Goal: Task Accomplishment & Management: Complete application form

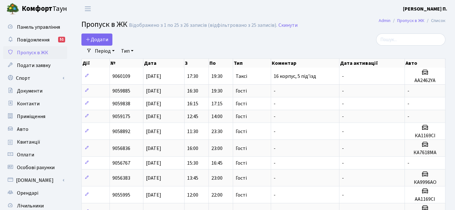
select select "25"
click at [101, 43] on link "Додати" at bounding box center [96, 40] width 31 height 12
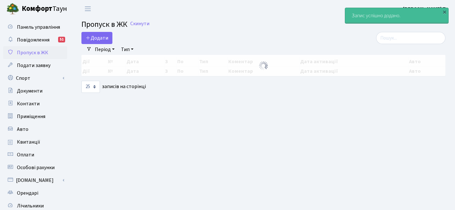
select select "25"
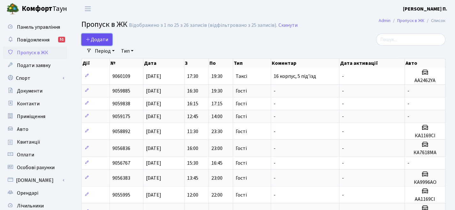
click at [107, 38] on span "Додати" at bounding box center [97, 39] width 23 height 7
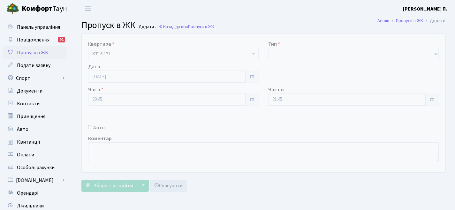
click at [305, 45] on div "Тип - Доставка Таксі Гості Сервіс" at bounding box center [353, 50] width 180 height 20
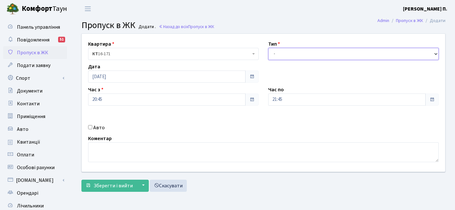
click at [303, 49] on select "- Доставка Таксі Гості Сервіс" at bounding box center [353, 54] width 171 height 12
select select "2"
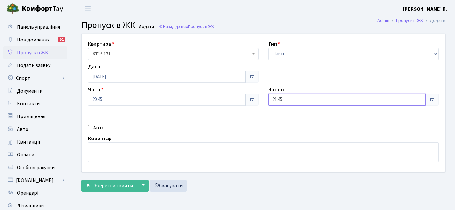
click at [311, 100] on input "21:45" at bounding box center [346, 100] width 157 height 12
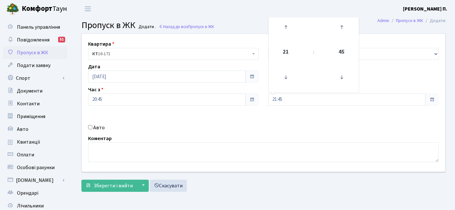
click at [97, 127] on label "Авто" at bounding box center [98, 128] width 11 height 8
click at [92, 127] on input "Авто" at bounding box center [90, 127] width 4 height 4
checkbox input "true"
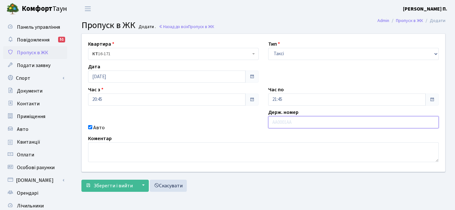
click at [302, 125] on input "text" at bounding box center [353, 122] width 171 height 12
click at [309, 122] on input "АІ3187" at bounding box center [353, 122] width 171 height 12
type input "АІ3187ІЕ"
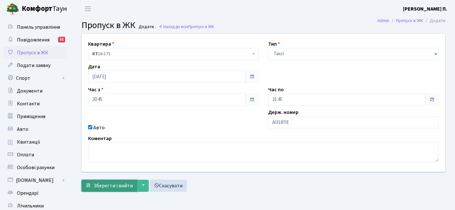
click at [126, 188] on span "Зберегти і вийти" at bounding box center [113, 185] width 39 height 7
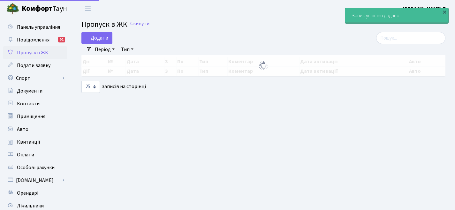
select select "25"
